Goal: Information Seeking & Learning: Check status

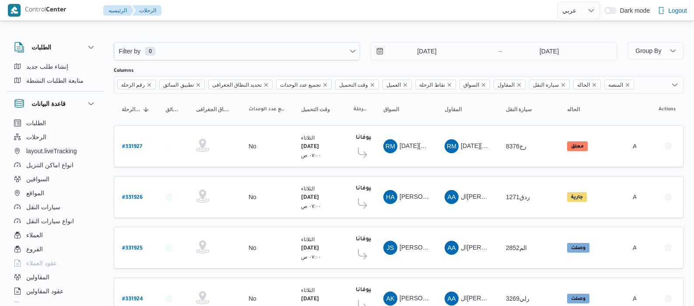
select select "ar"
click at [411, 46] on input "[DATE]" at bounding box center [420, 51] width 99 height 18
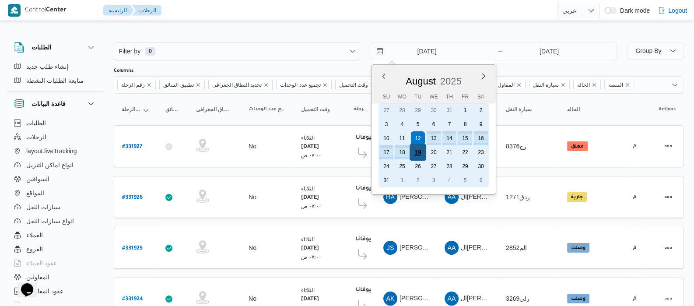
click at [419, 152] on div "19" at bounding box center [418, 152] width 17 height 17
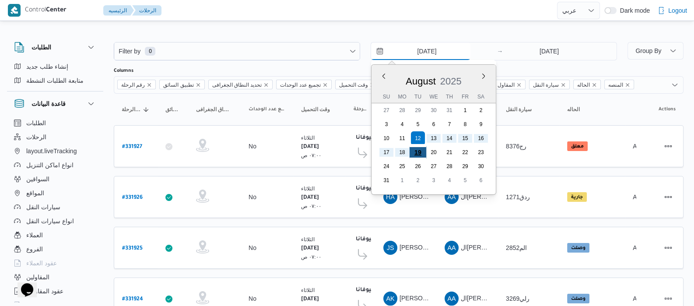
type input "[DATE]"
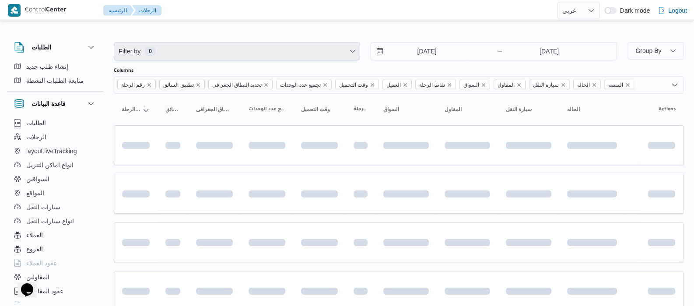
click at [229, 50] on span "Filter by 0" at bounding box center [237, 51] width 246 height 18
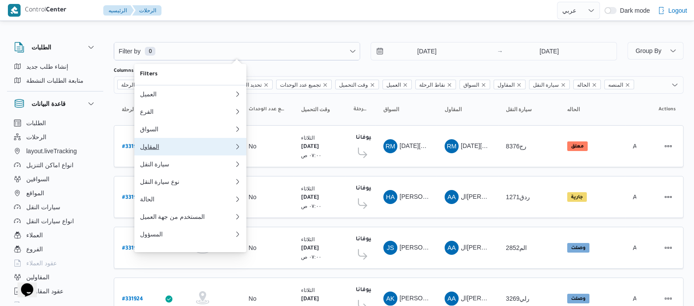
click at [162, 154] on button "المقاول" at bounding box center [190, 147] width 112 height 18
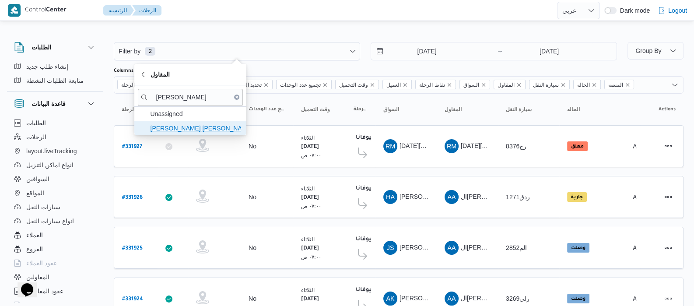
click at [203, 134] on span "[PERSON_NAME] [PERSON_NAME]" at bounding box center [190, 128] width 105 height 14
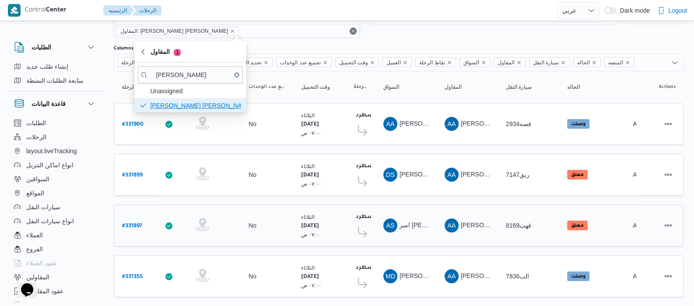
scroll to position [52, 0]
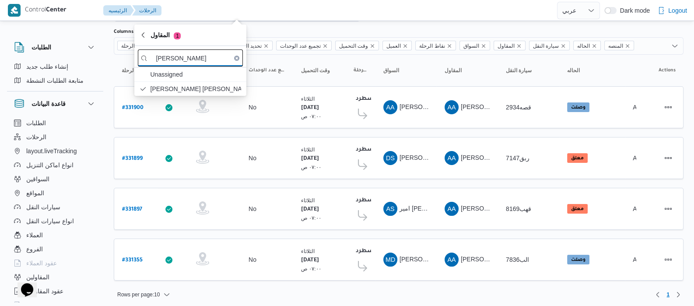
click at [192, 61] on input "[PERSON_NAME]" at bounding box center [190, 57] width 105 height 17
type input "ع"
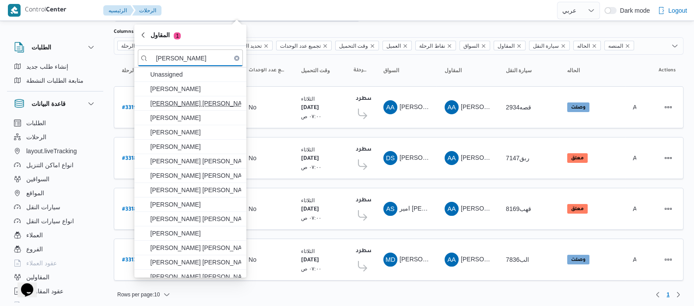
type input "[PERSON_NAME]"
click at [199, 104] on span "[PERSON_NAME] [PERSON_NAME]" at bounding box center [195, 103] width 91 height 11
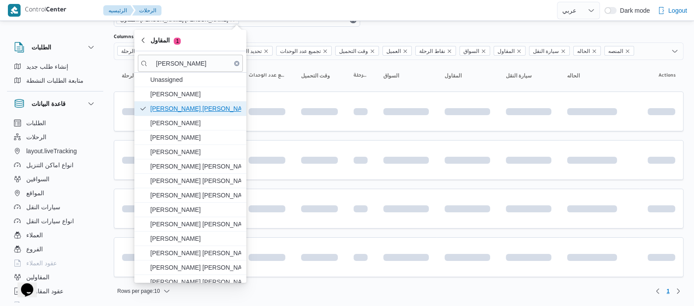
scroll to position [24, 0]
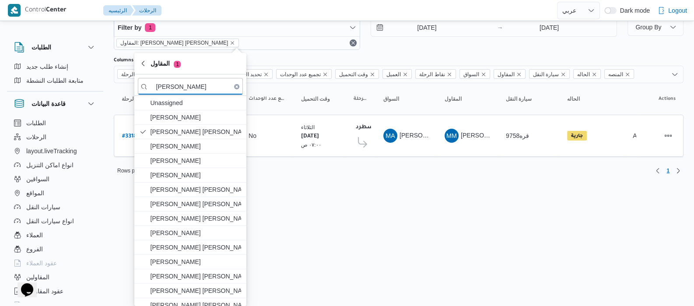
click at [110, 94] on div "الطلبات إنشاء طلب جديد متابعة الطلبات النشطة قاعدة البيانات الطلبات الرحلات lay…" at bounding box center [59, 170] width 105 height 271
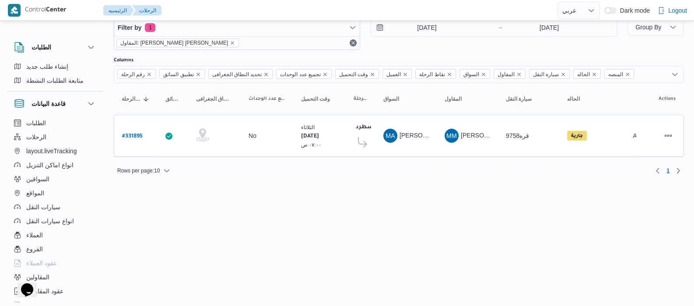
scroll to position [0, 0]
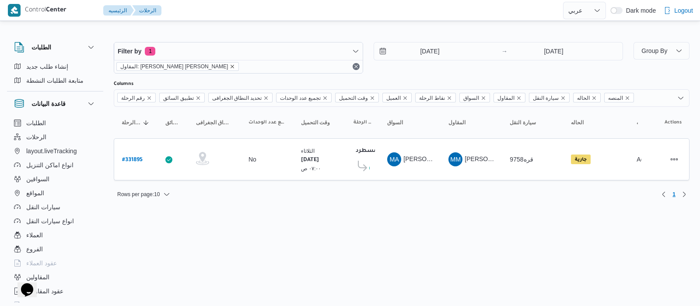
click at [230, 66] on icon "remove selected entity" at bounding box center [232, 66] width 5 height 5
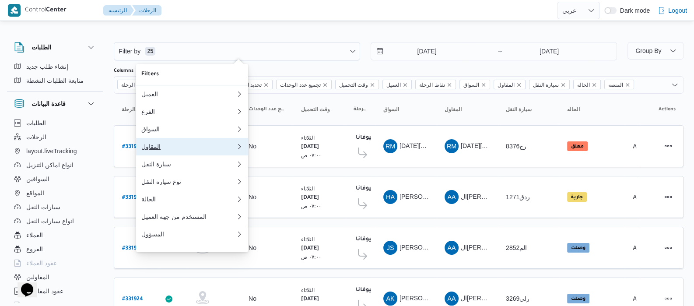
click at [158, 150] on div "المقاول" at bounding box center [186, 146] width 91 height 7
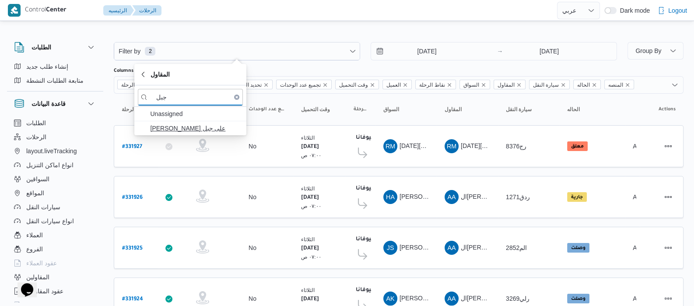
type input "جبل"
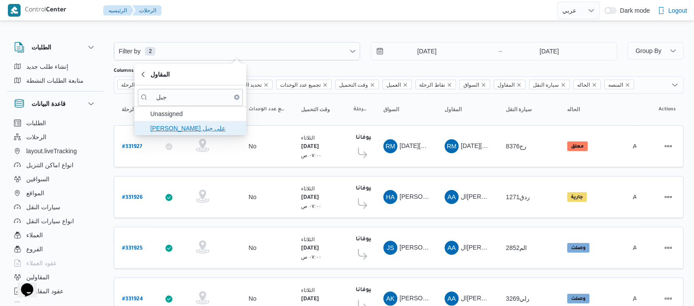
click at [172, 127] on span "[PERSON_NAME] على جبل" at bounding box center [195, 128] width 91 height 11
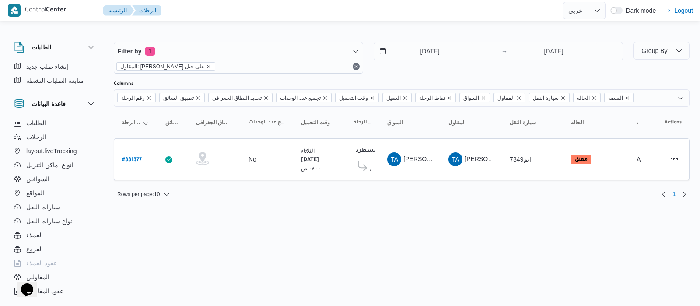
click at [109, 122] on div "الطلبات إنشاء طلب جديد متابعة الطلبات النشطة قاعدة البيانات الطلبات الرحلات lay…" at bounding box center [59, 170] width 105 height 271
click at [206, 65] on icon "remove selected entity" at bounding box center [208, 66] width 5 height 5
click at [195, 65] on div "Filter by 1 المقاول: [PERSON_NAME] على جبل [DATE] → [DATE]" at bounding box center [369, 58] width 520 height 42
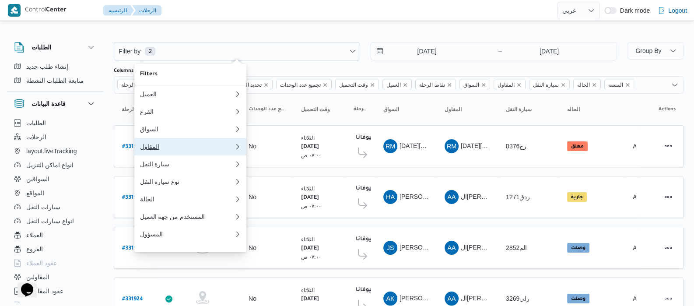
click at [155, 147] on div "المقاول" at bounding box center [185, 146] width 91 height 7
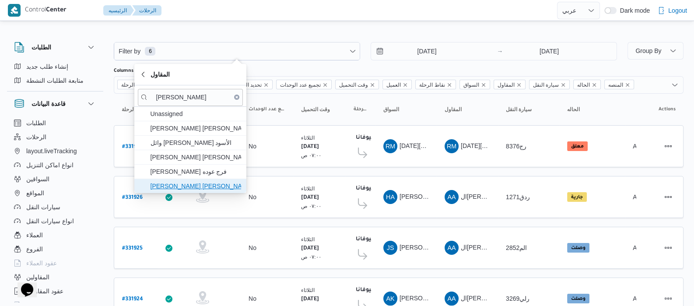
click at [177, 184] on span "[PERSON_NAME] [PERSON_NAME]" at bounding box center [195, 186] width 91 height 11
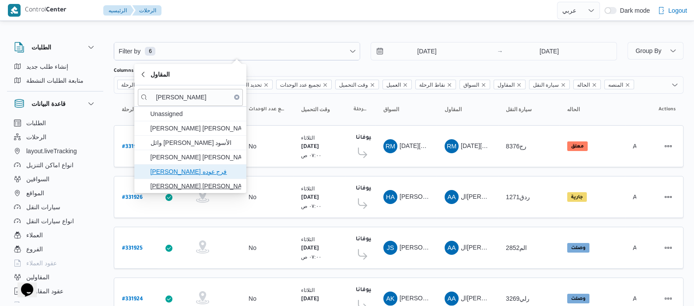
click at [177, 177] on span "[PERSON_NAME] فرج عوده" at bounding box center [195, 171] width 91 height 11
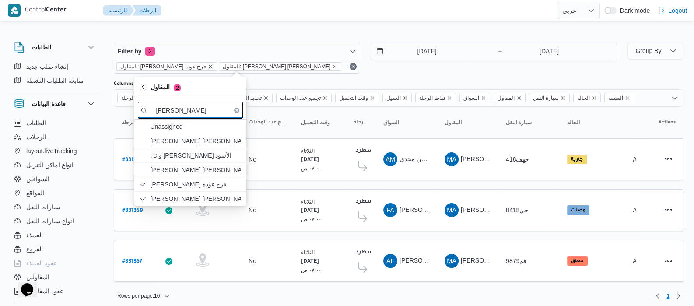
click at [208, 116] on input "[PERSON_NAME]" at bounding box center [190, 110] width 105 height 17
type input "م"
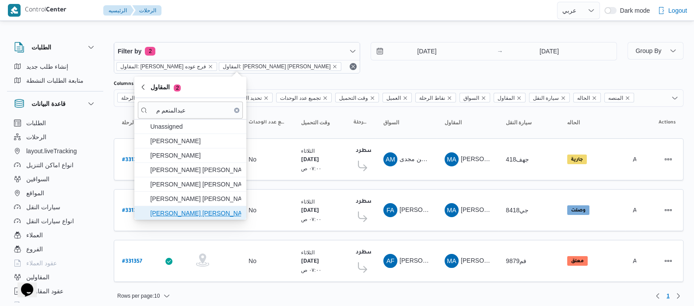
click at [187, 212] on span "[PERSON_NAME] [PERSON_NAME]" at bounding box center [195, 213] width 91 height 11
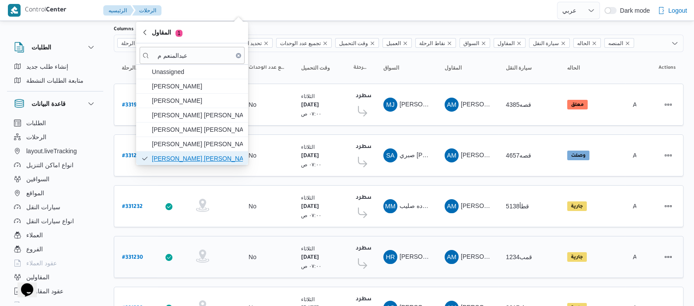
scroll to position [38, 0]
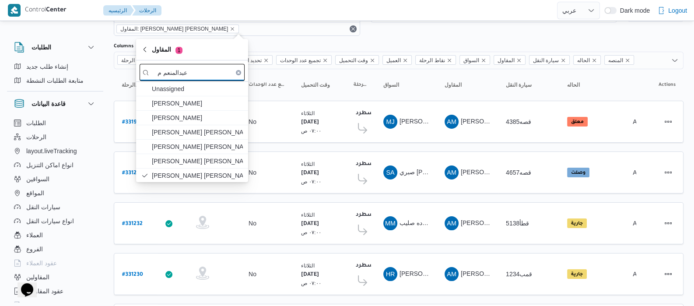
click at [206, 71] on input "عبدالمنعم م" at bounding box center [192, 72] width 105 height 17
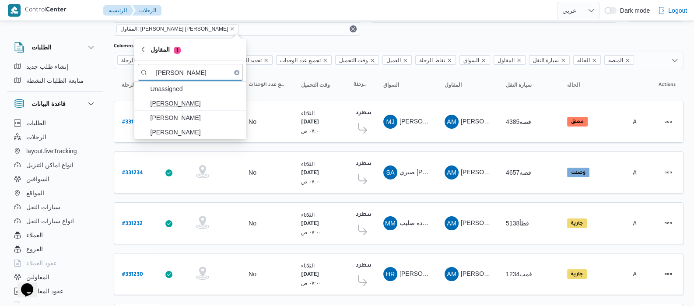
type input "[PERSON_NAME]"
click at [217, 106] on span "[PERSON_NAME]" at bounding box center [195, 103] width 91 height 11
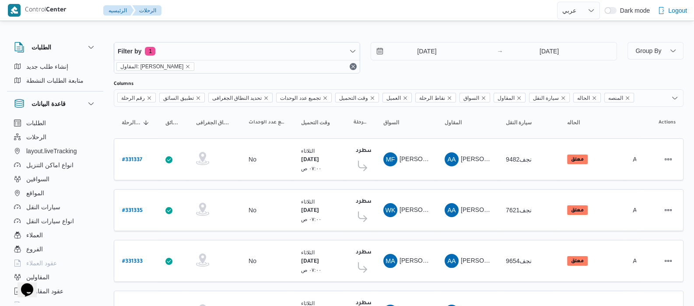
click at [190, 66] on icon "remove selected entity" at bounding box center [188, 67] width 4 height 4
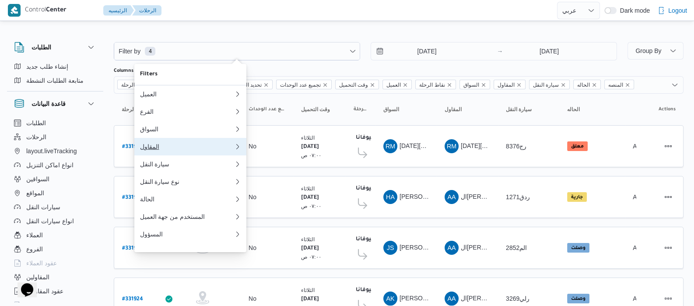
click at [164, 150] on div "المقاول" at bounding box center [185, 146] width 91 height 7
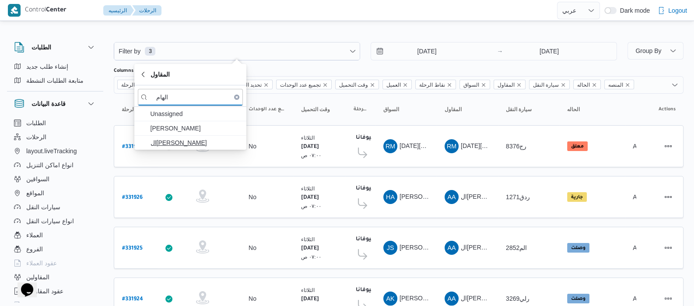
type input "الهام"
click at [179, 146] on span "ال[PERSON_NAME]" at bounding box center [195, 142] width 91 height 11
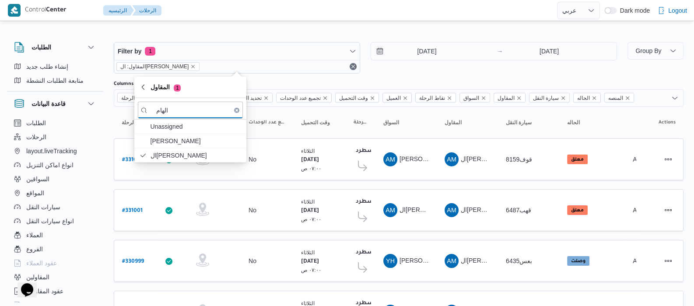
click at [102, 127] on div "الطلبات الرحلات layout.liveTracking انواع اماكن التنزيل السواقين المواقع سيارات…" at bounding box center [55, 211] width 96 height 190
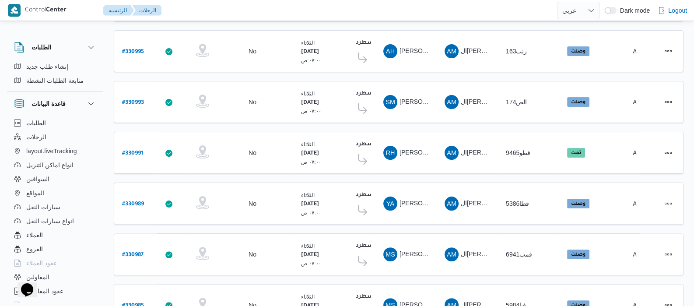
scroll to position [351, 0]
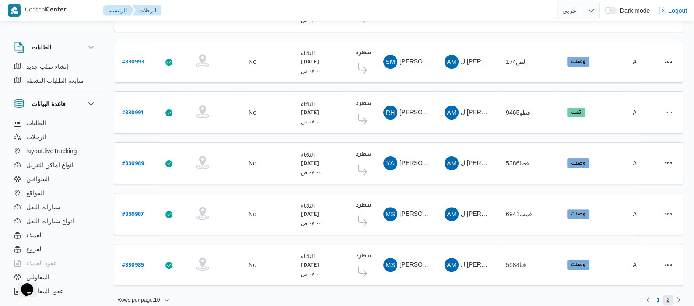
click at [670, 295] on span "2" at bounding box center [668, 300] width 10 height 11
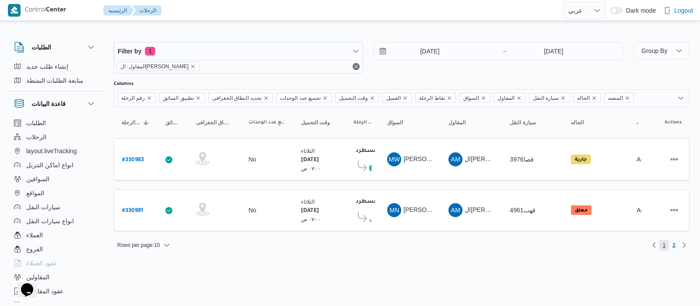
click at [666, 244] on span "1" at bounding box center [665, 245] width 10 height 11
